Goal: Information Seeking & Learning: Learn about a topic

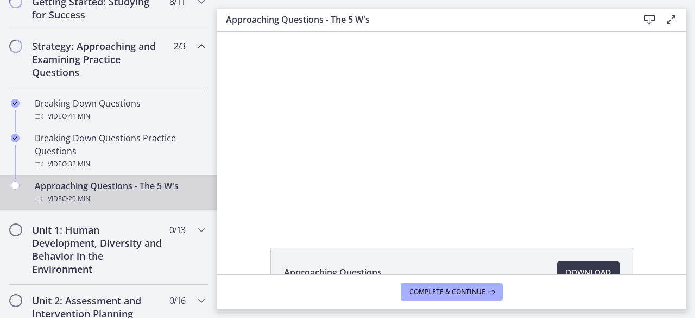
click at [545, 149] on div at bounding box center [452, 127] width 340 height 191
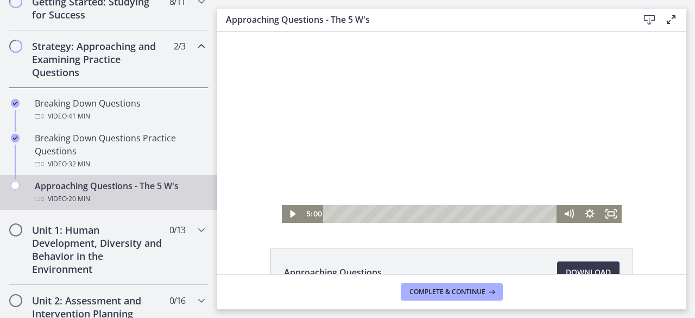
click at [573, 133] on div at bounding box center [452, 127] width 340 height 191
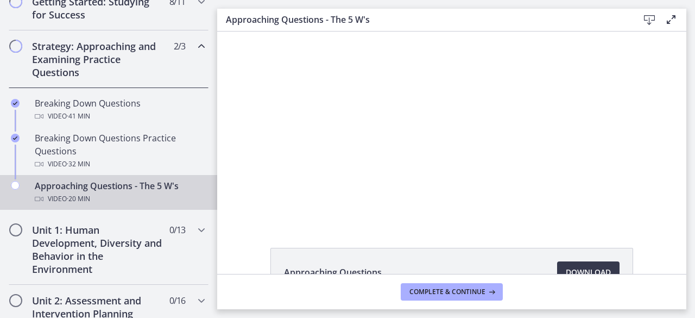
click at [438, 130] on div at bounding box center [452, 127] width 340 height 191
click at [416, 149] on div at bounding box center [452, 127] width 340 height 191
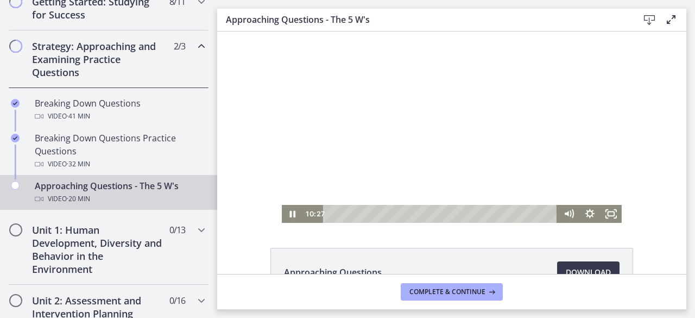
click at [423, 160] on div at bounding box center [452, 127] width 340 height 191
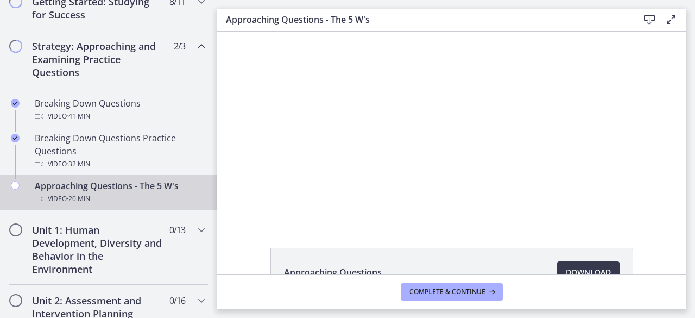
click at [494, 120] on div at bounding box center [452, 127] width 340 height 191
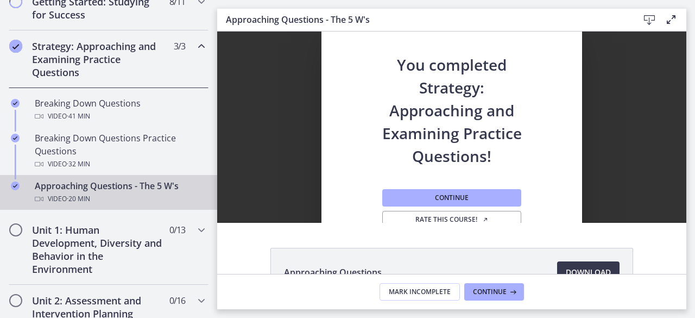
click at [430, 104] on h2 "You completed Strategy: Approaching and Examining Practice Questions!" at bounding box center [451, 100] width 143 height 136
click at [452, 198] on span "Continue" at bounding box center [452, 197] width 34 height 9
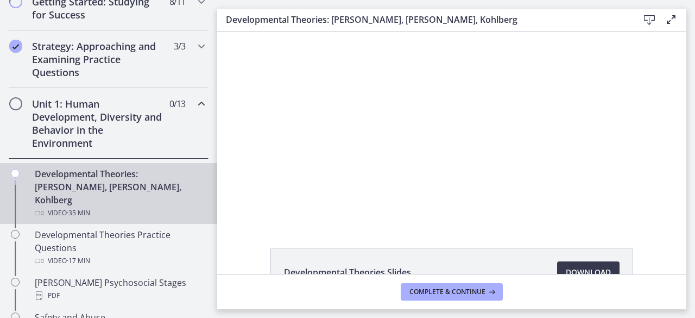
click at [415, 173] on div at bounding box center [452, 127] width 340 height 191
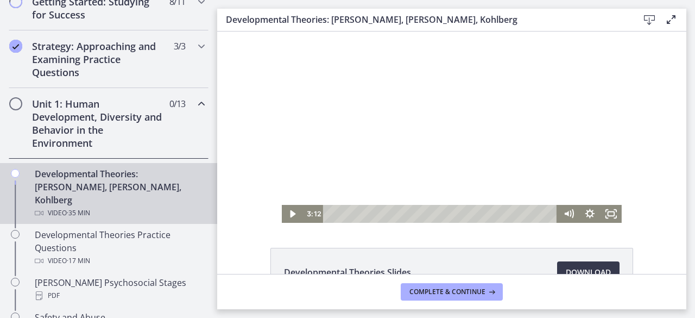
click at [348, 213] on div "Playbar" at bounding box center [351, 214] width 6 height 6
click at [340, 212] on div "Playbar" at bounding box center [442, 214] width 222 height 18
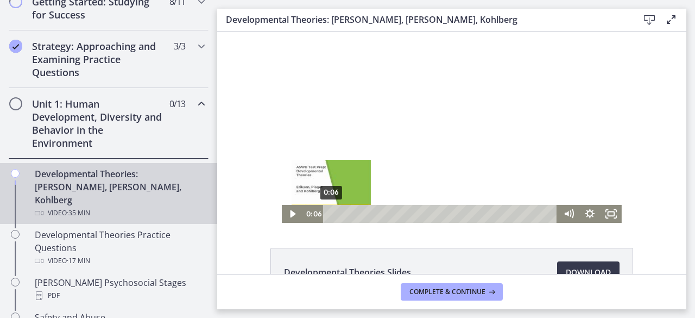
click at [331, 211] on div "0:06" at bounding box center [442, 214] width 222 height 18
click at [431, 143] on div at bounding box center [452, 127] width 340 height 191
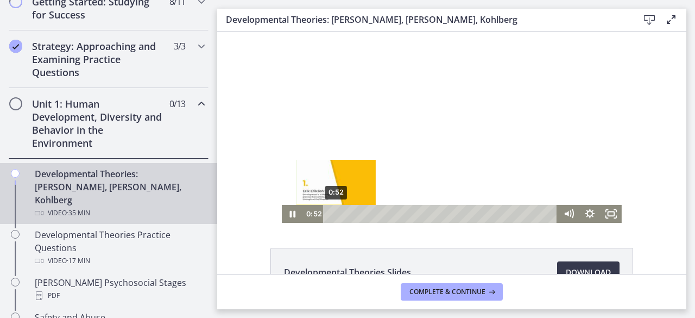
click at [436, 110] on div at bounding box center [452, 127] width 340 height 191
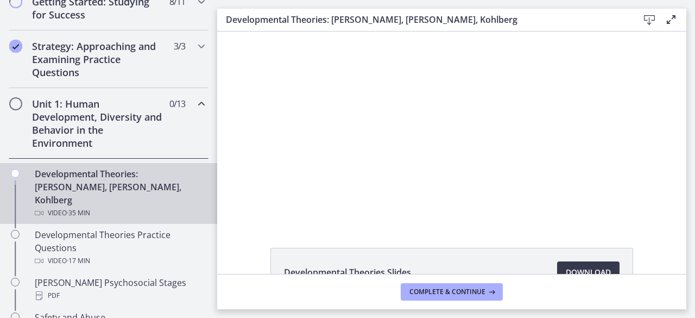
click at [448, 114] on div at bounding box center [452, 127] width 340 height 191
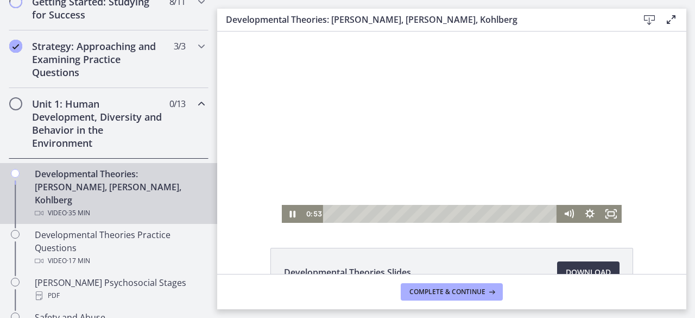
click at [337, 214] on div "0:52" at bounding box center [442, 214] width 222 height 18
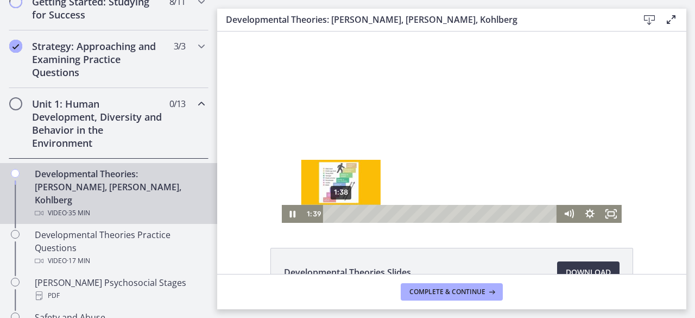
click at [360, 81] on div at bounding box center [452, 127] width 340 height 191
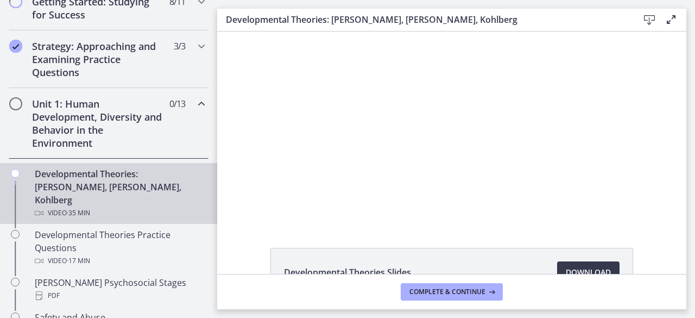
click at [421, 103] on div at bounding box center [452, 127] width 340 height 191
click at [528, 110] on div at bounding box center [452, 127] width 340 height 191
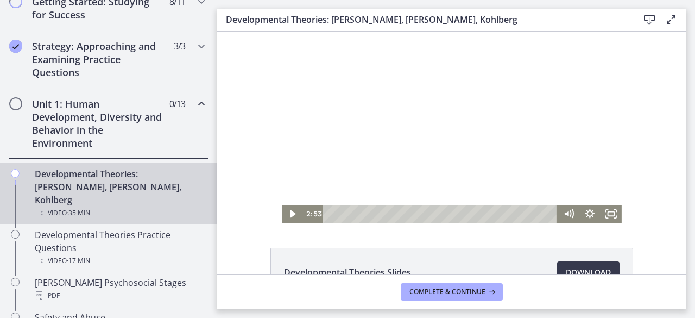
click at [493, 131] on div at bounding box center [452, 127] width 340 height 191
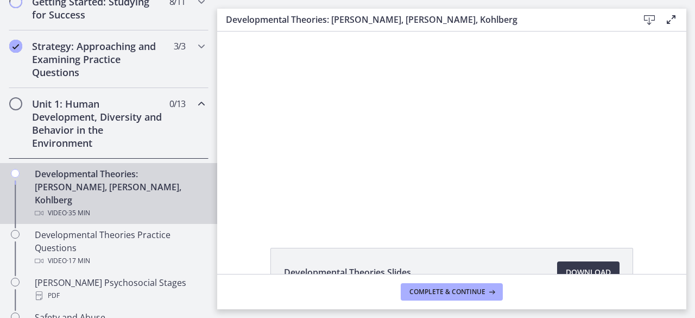
click at [376, 126] on div at bounding box center [452, 127] width 340 height 191
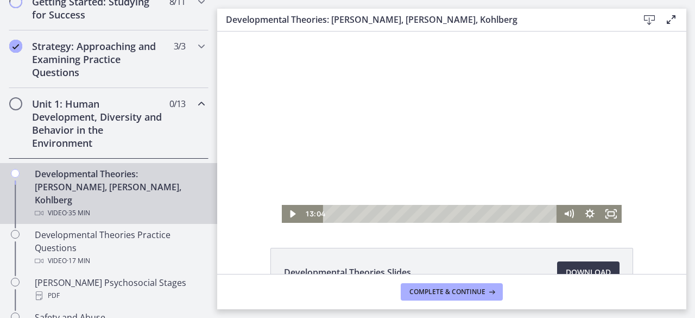
click at [399, 117] on div at bounding box center [452, 127] width 340 height 191
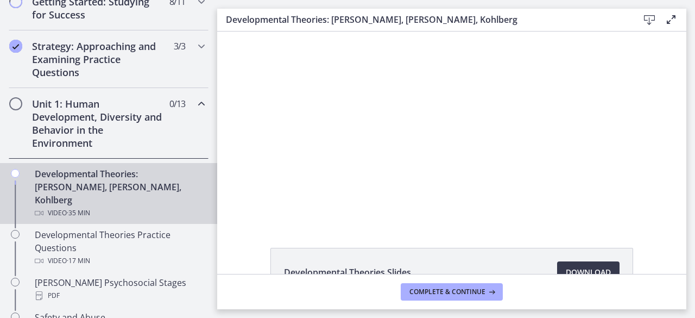
click at [423, 134] on div at bounding box center [452, 127] width 340 height 191
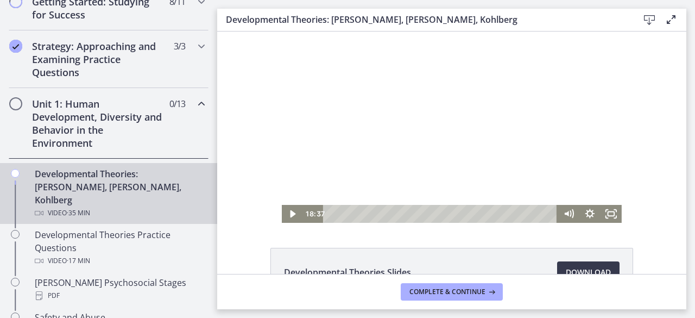
click at [470, 169] on div at bounding box center [452, 127] width 340 height 191
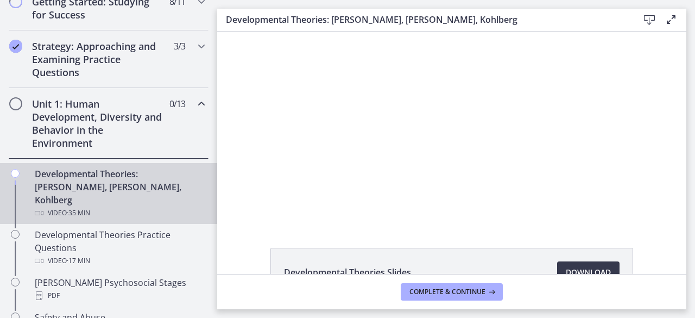
click at [485, 125] on div at bounding box center [452, 127] width 340 height 191
click at [358, 124] on div at bounding box center [452, 127] width 340 height 191
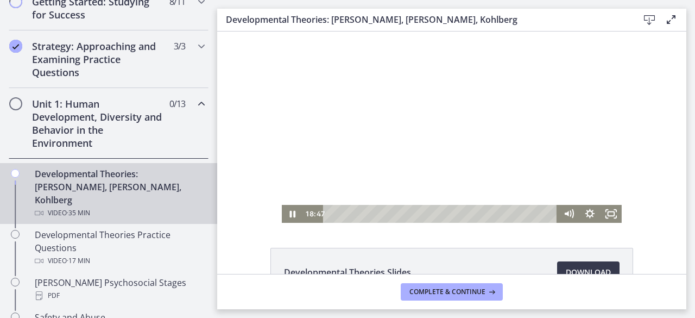
click at [434, 117] on div at bounding box center [452, 127] width 340 height 191
click at [428, 135] on div at bounding box center [452, 127] width 340 height 191
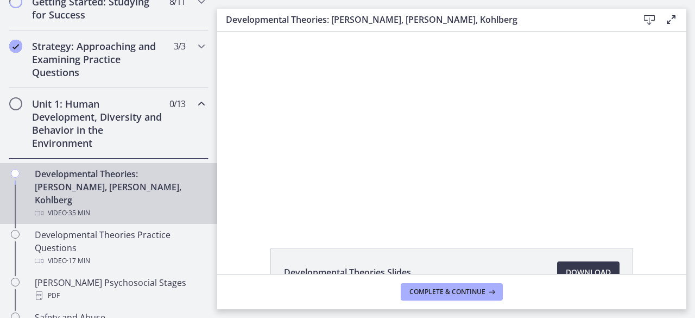
click at [455, 127] on div at bounding box center [452, 127] width 340 height 191
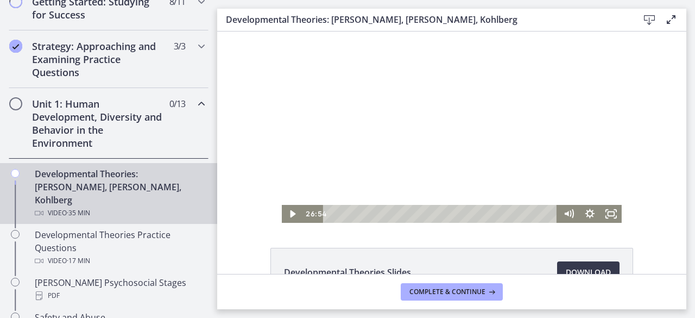
click at [470, 212] on div "1:38" at bounding box center [442, 214] width 222 height 18
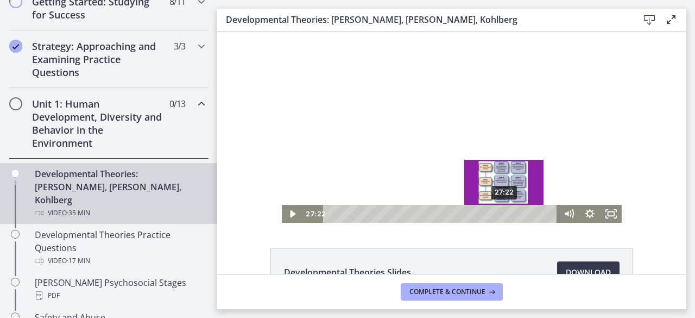
click at [491, 212] on div "27:22" at bounding box center [442, 214] width 222 height 18
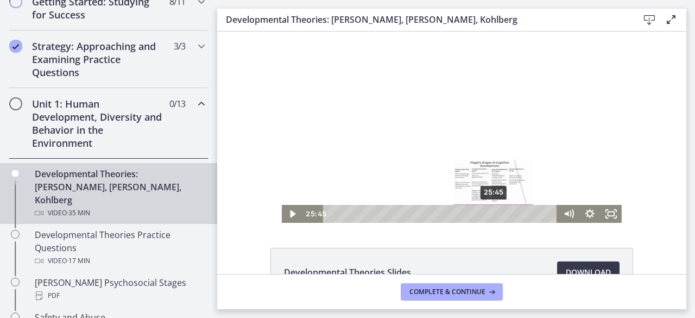
click at [554, 145] on div at bounding box center [452, 127] width 340 height 191
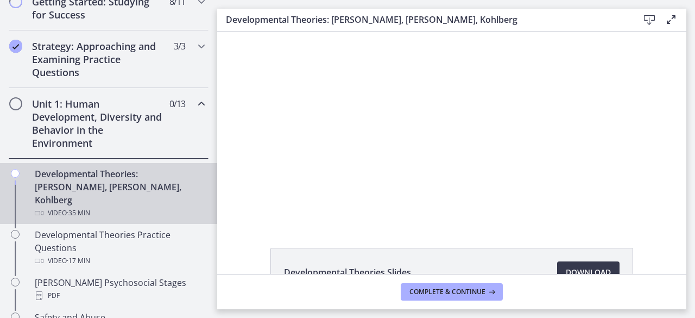
click at [601, 81] on div at bounding box center [452, 127] width 340 height 191
click at [695, 169] on main "Developmental Theories: [PERSON_NAME], [PERSON_NAME], Kohlberg Download Enable …" at bounding box center [456, 159] width 478 height 318
click at [408, 115] on div at bounding box center [452, 127] width 340 height 191
click at [695, 162] on main "Developmental Theories: [PERSON_NAME], [PERSON_NAME], Kohlberg Download Enable …" at bounding box center [456, 159] width 478 height 318
click at [457, 149] on div at bounding box center [452, 127] width 340 height 191
